Goal: Task Accomplishment & Management: Use online tool/utility

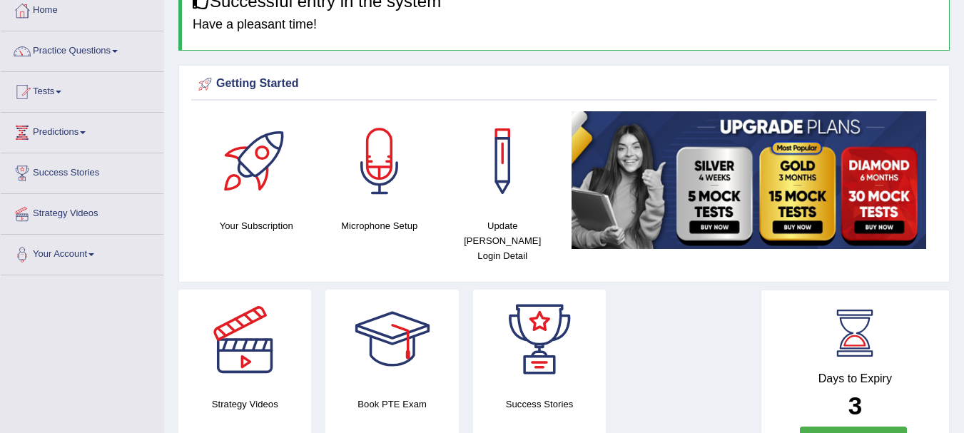
scroll to position [79, 0]
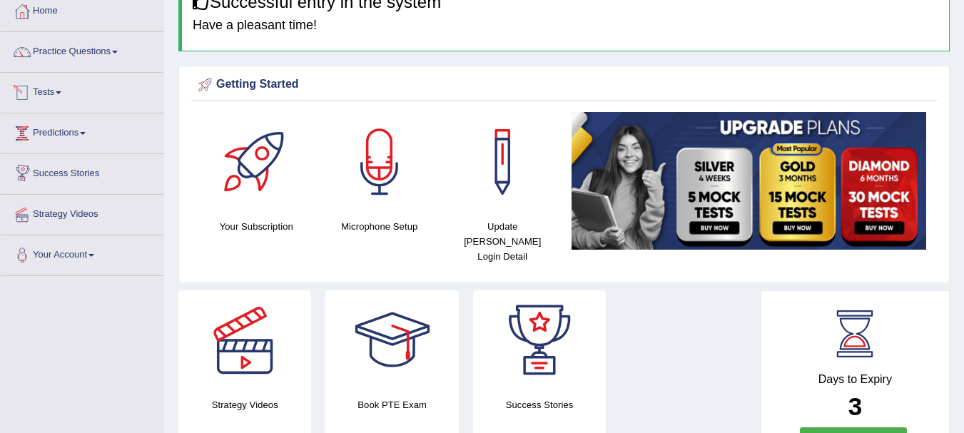
click at [66, 91] on link "Tests" at bounding box center [82, 91] width 163 height 36
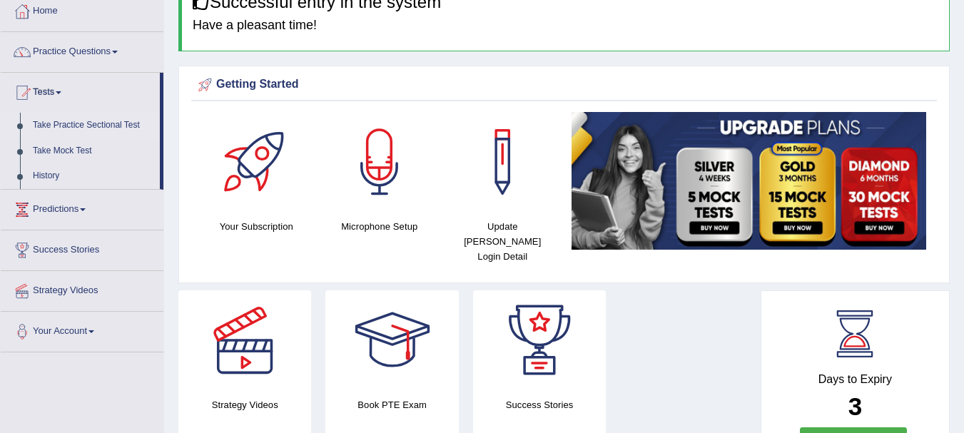
click at [77, 118] on link "Take Practice Sectional Test" at bounding box center [92, 126] width 133 height 26
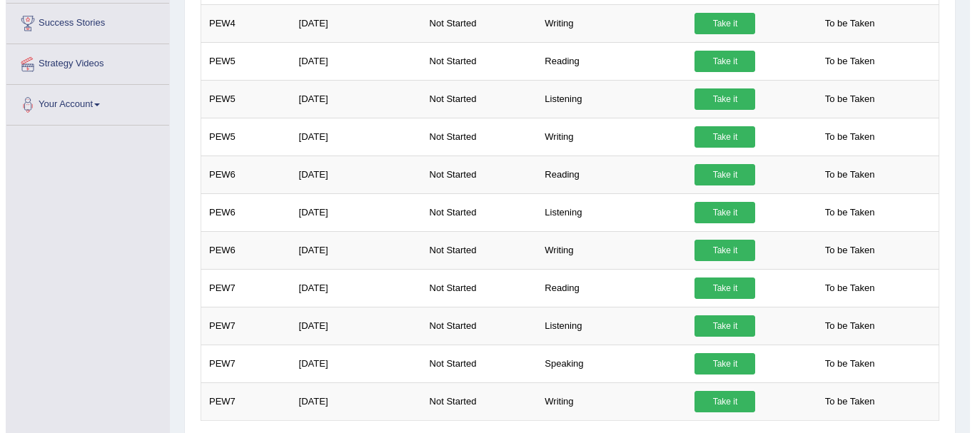
scroll to position [367, 0]
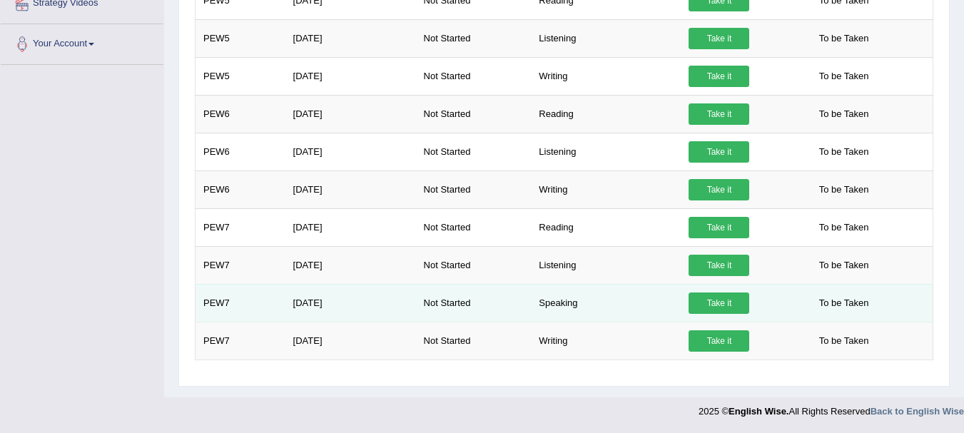
click at [714, 295] on link "Take it" at bounding box center [719, 303] width 61 height 21
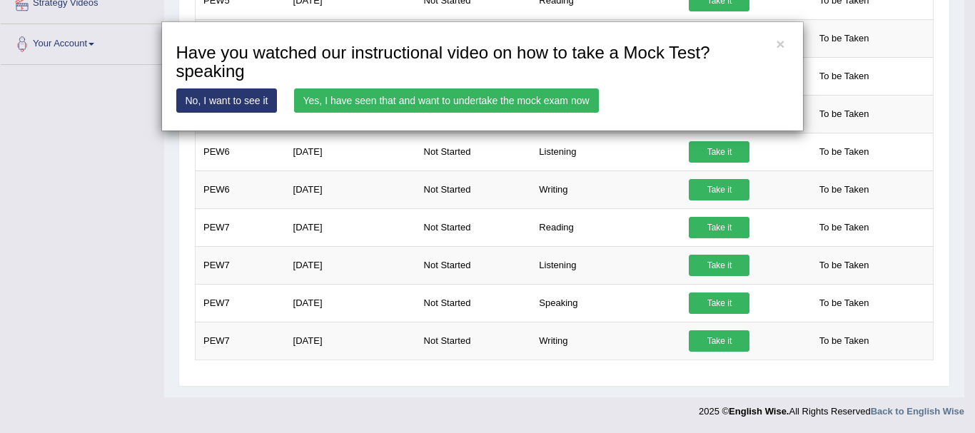
click at [532, 102] on link "Yes, I have seen that and want to undertake the mock exam now" at bounding box center [446, 101] width 305 height 24
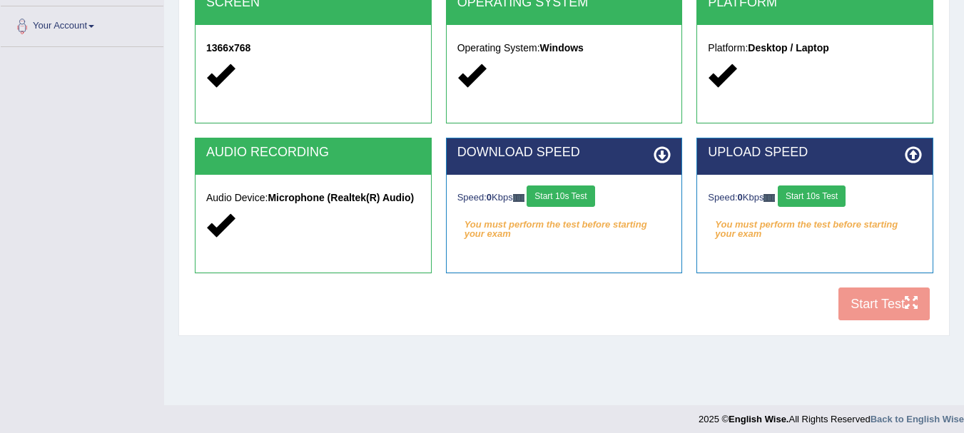
scroll to position [309, 0]
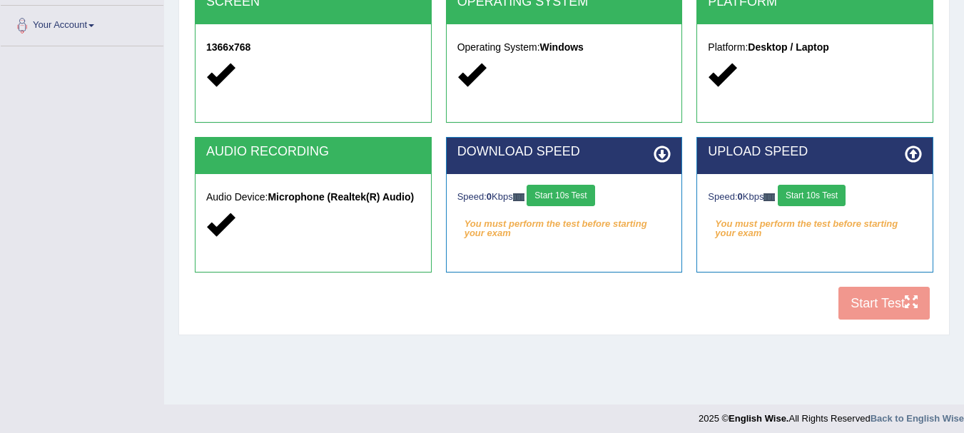
click at [583, 189] on button "Start 10s Test" at bounding box center [561, 195] width 68 height 21
click at [823, 198] on button "Start 10s Test" at bounding box center [812, 195] width 68 height 21
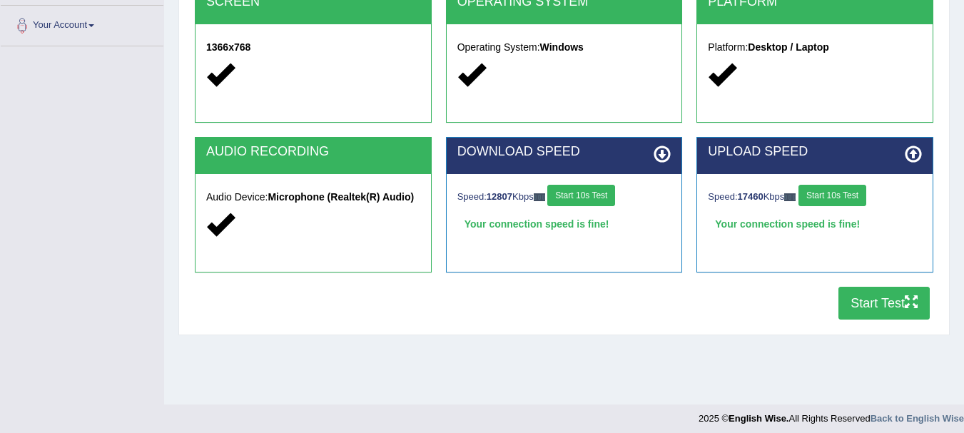
click at [883, 307] on button "Start Test" at bounding box center [884, 303] width 91 height 33
